Goal: Check status: Check status

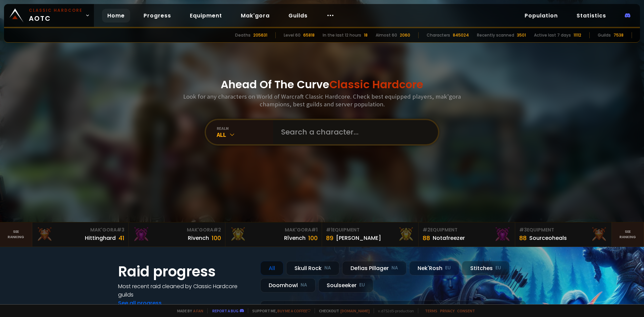
click at [316, 142] on input "text" at bounding box center [353, 132] width 153 height 24
paste input "Boarmløs"
type input "Boarmløs"
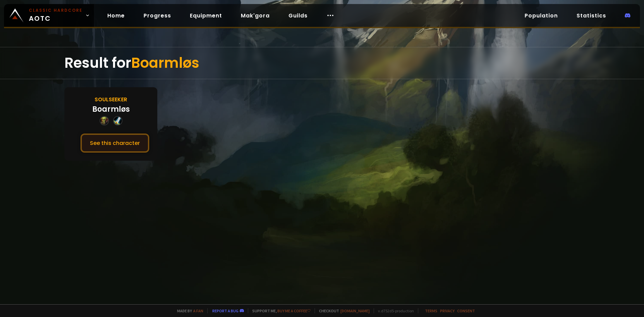
click at [122, 144] on button "See this character" at bounding box center [115, 143] width 69 height 19
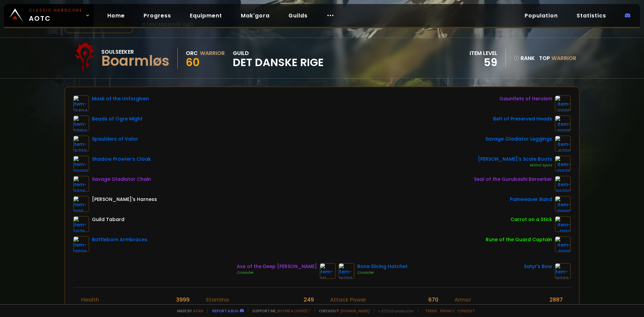
scroll to position [34, 0]
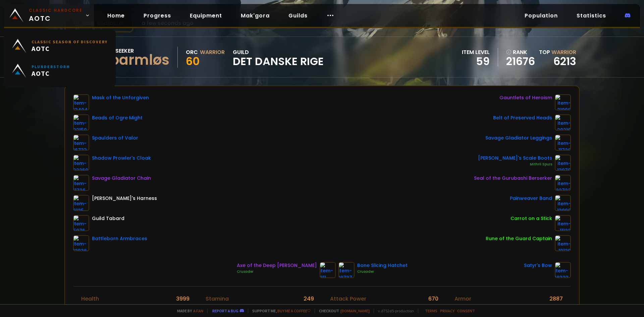
click at [60, 14] on span "Classic Hardcore AOTC" at bounding box center [56, 15] width 54 height 16
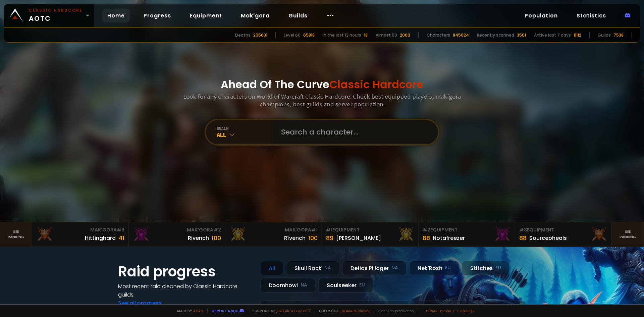
click at [312, 135] on input "text" at bounding box center [353, 132] width 153 height 24
type input "particular"
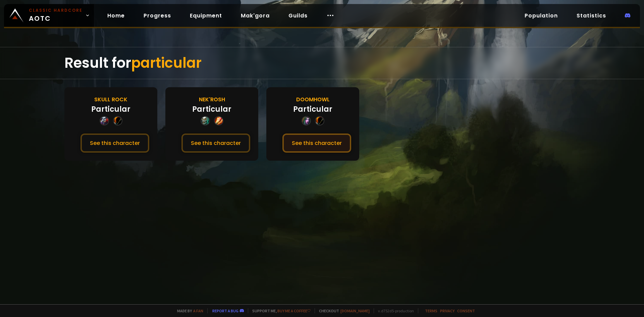
click at [313, 151] on button "See this character" at bounding box center [317, 143] width 69 height 19
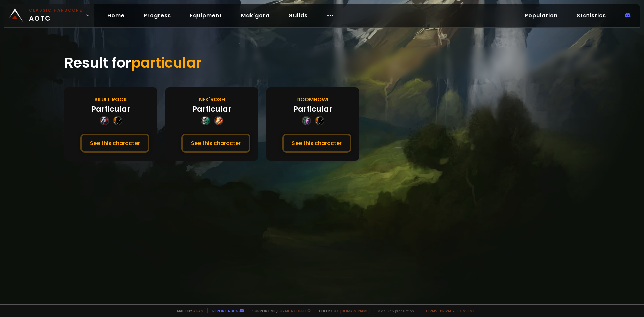
click at [48, 10] on small "Classic Hardcore" at bounding box center [56, 10] width 54 height 6
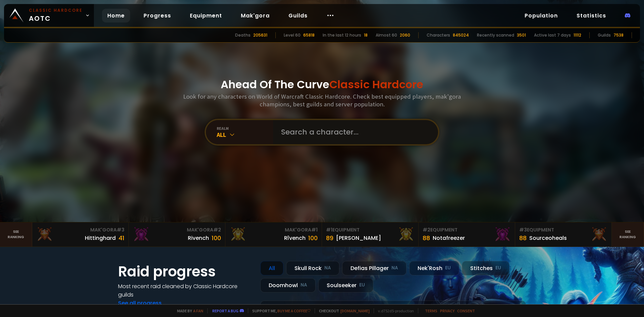
click at [332, 134] on input "text" at bounding box center [353, 132] width 153 height 24
type input "particula"
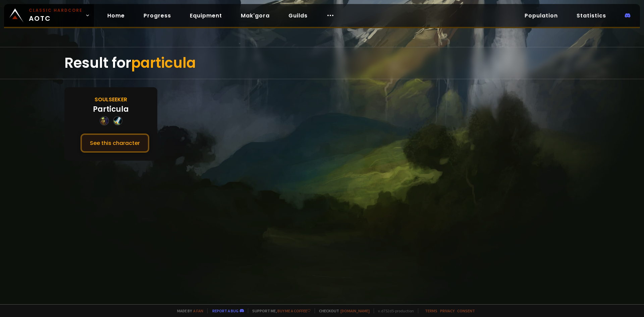
click at [98, 141] on button "See this character" at bounding box center [115, 143] width 69 height 19
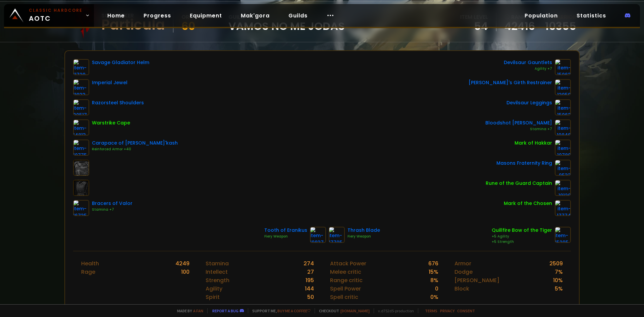
scroll to position [67, 0]
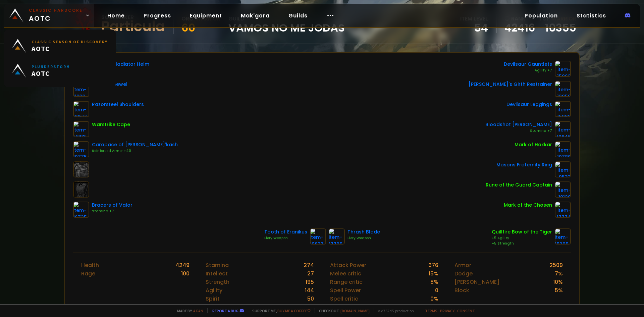
click at [47, 17] on span "Classic Hardcore AOTC" at bounding box center [56, 15] width 54 height 16
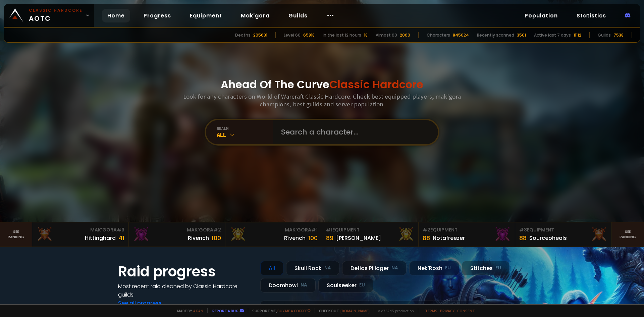
click at [337, 133] on input "text" at bounding box center [353, 132] width 153 height 24
type input "tamir"
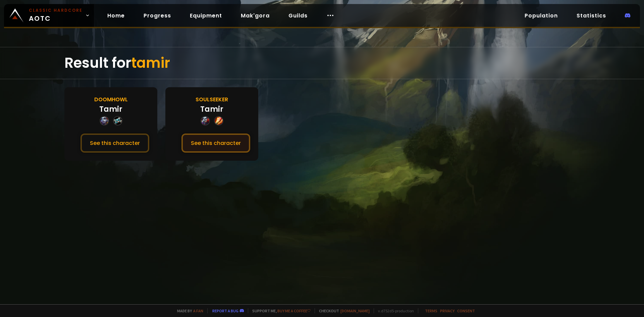
click at [224, 140] on button "See this character" at bounding box center [216, 143] width 69 height 19
